Goal: Task Accomplishment & Management: Complete application form

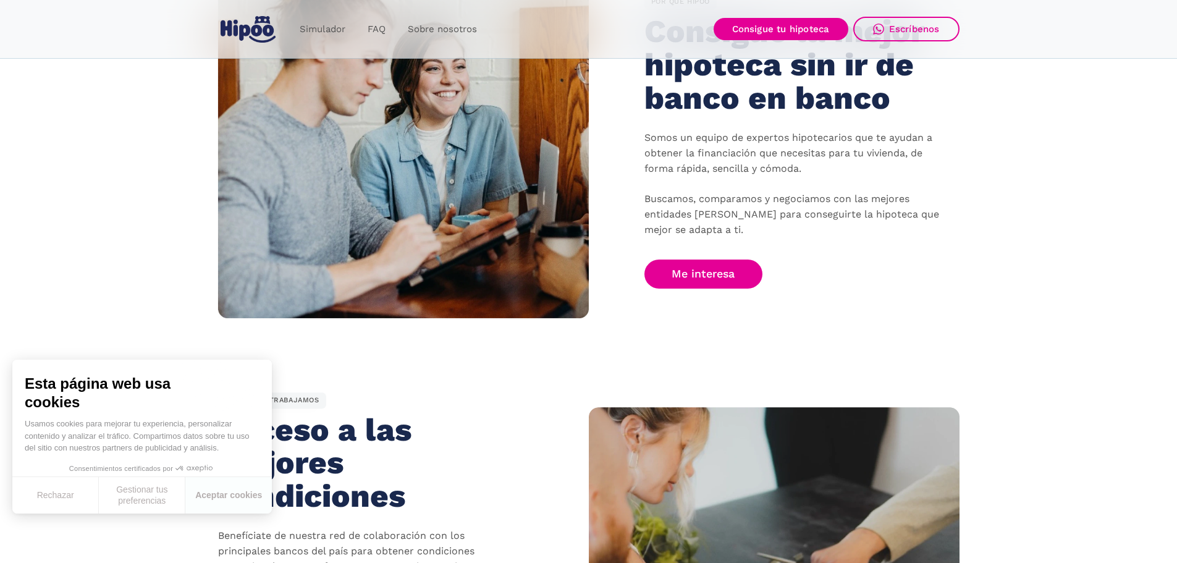
scroll to position [1050, 0]
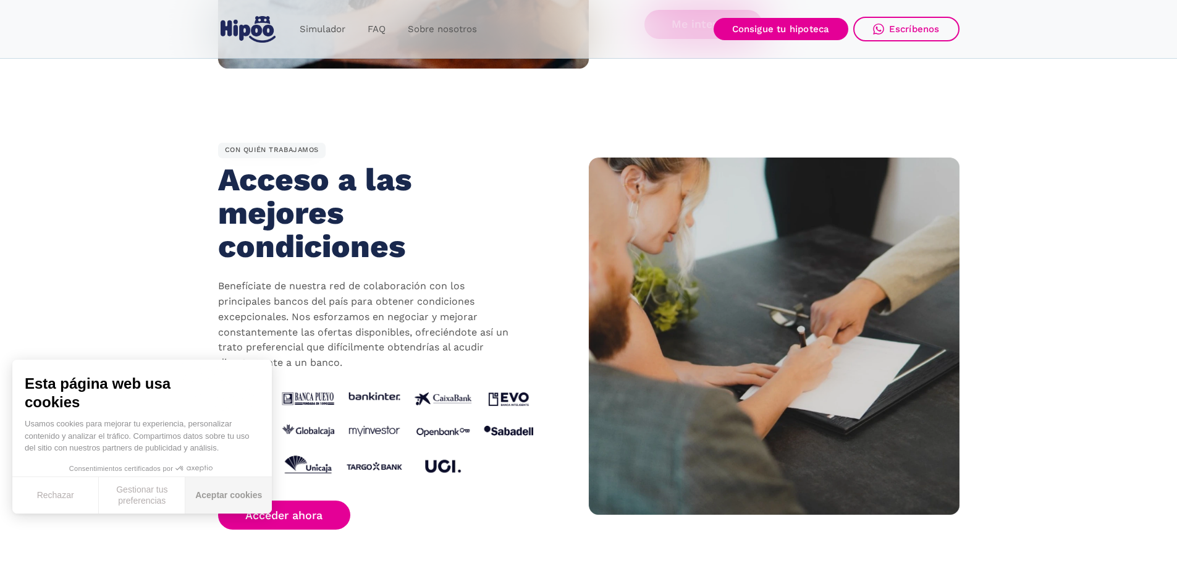
click at [216, 495] on button "Aceptar cookies" at bounding box center [228, 495] width 86 height 36
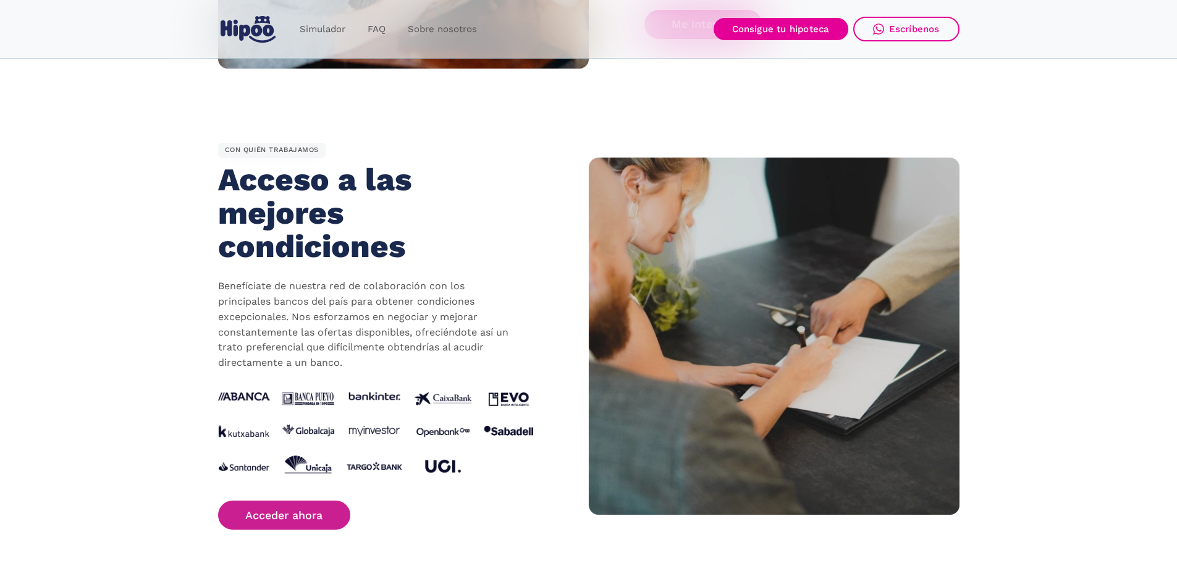
click at [278, 518] on link "Acceder ahora" at bounding box center [284, 514] width 133 height 29
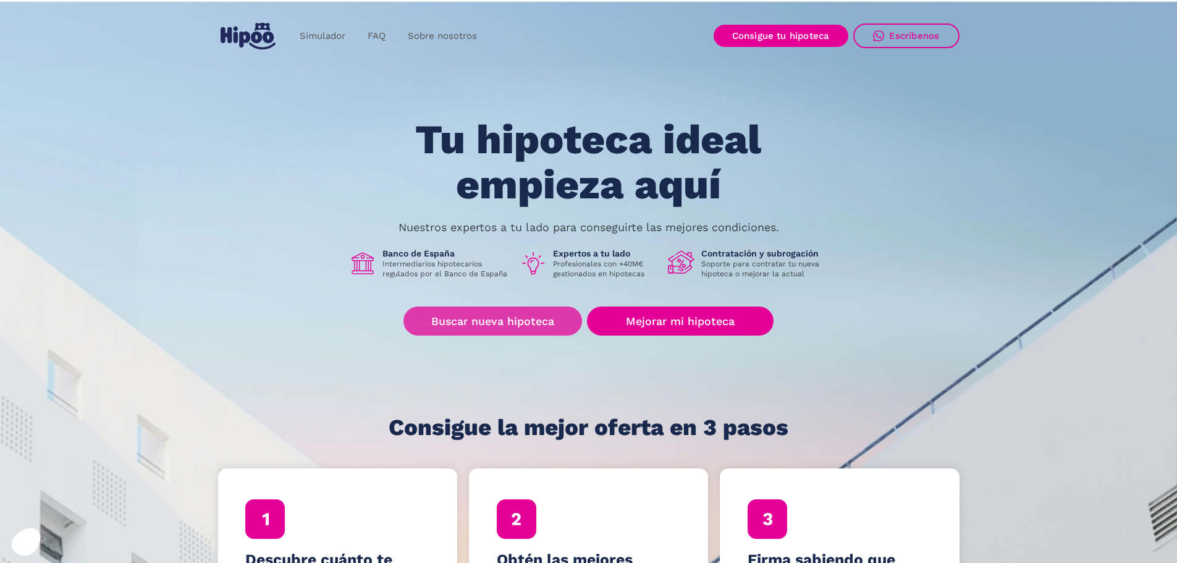
click at [494, 318] on link "Buscar nueva hipoteca" at bounding box center [492, 320] width 179 height 29
